Goal: Transaction & Acquisition: Purchase product/service

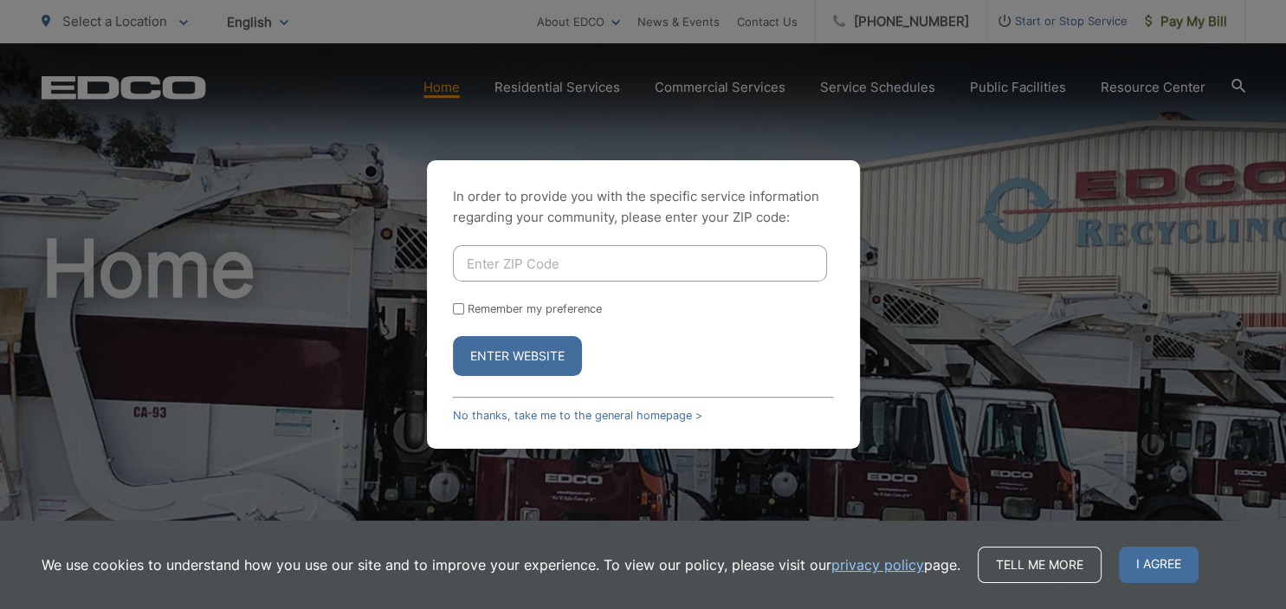
click at [654, 258] on input "Enter ZIP Code" at bounding box center [640, 263] width 374 height 36
type input "91901"
click at [511, 351] on button "Enter Website" at bounding box center [517, 356] width 129 height 40
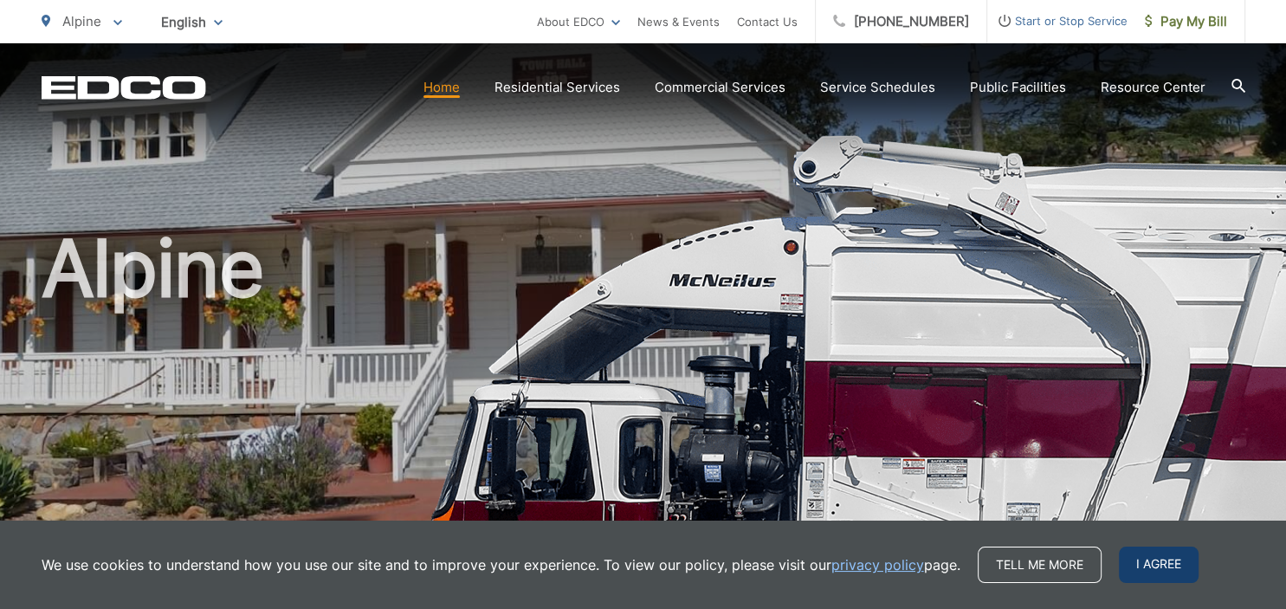
click at [1149, 552] on span "I agree" at bounding box center [1159, 564] width 80 height 36
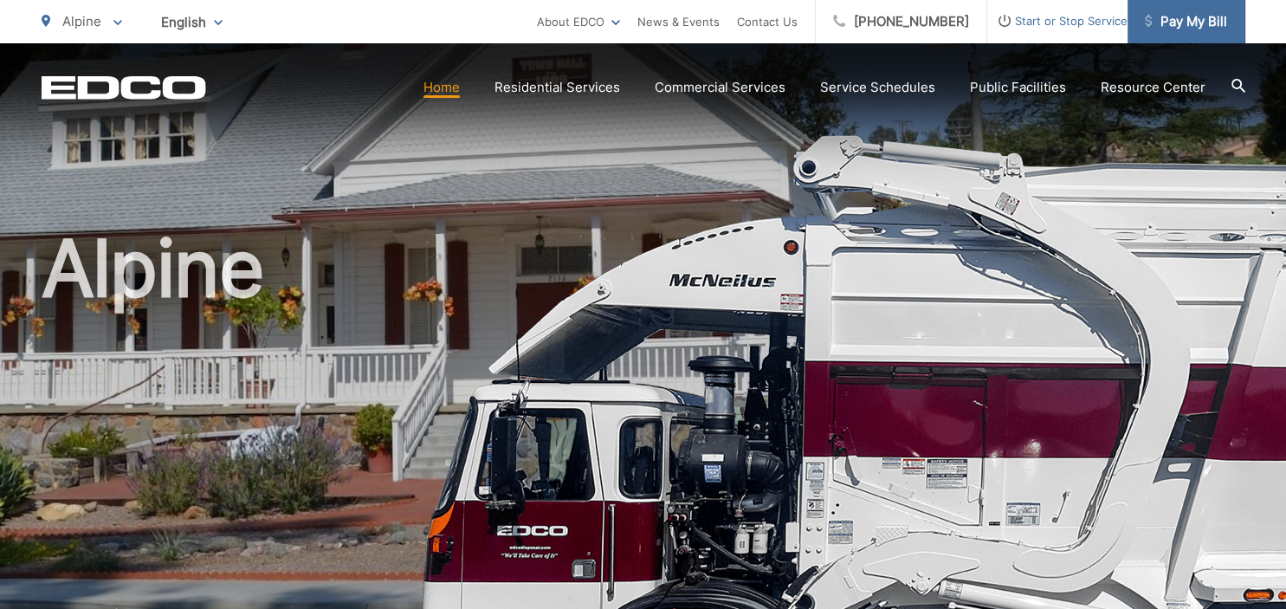
click at [1173, 34] on link "Pay My Bill" at bounding box center [1186, 21] width 118 height 43
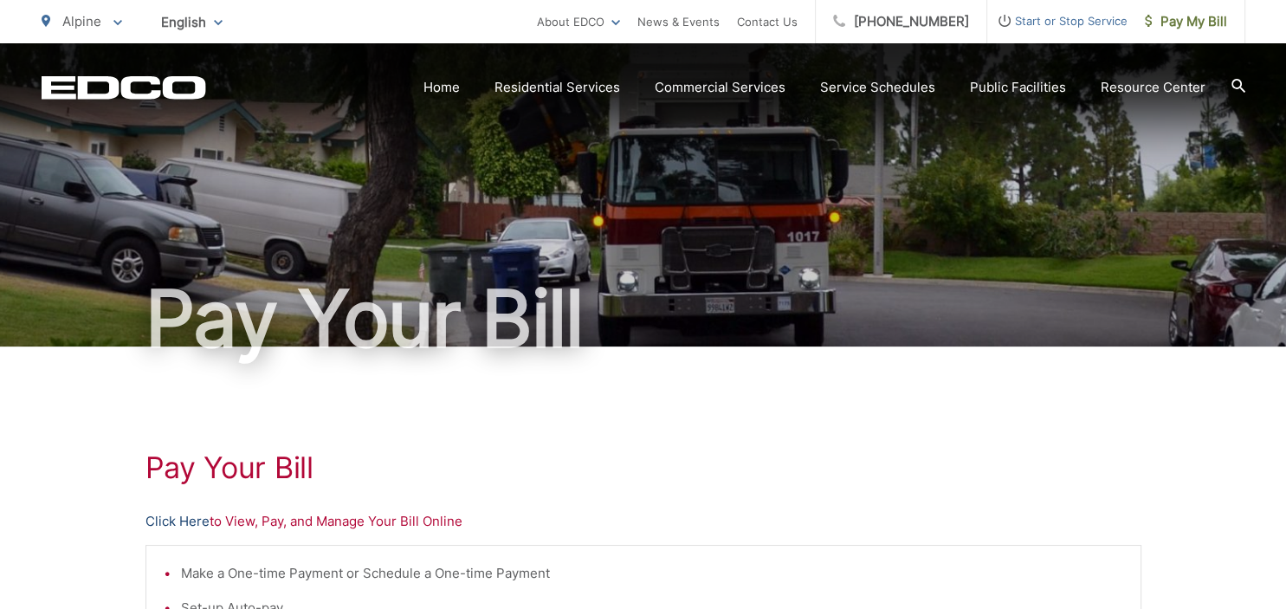
click at [197, 520] on link "Click Here" at bounding box center [177, 521] width 64 height 21
